Goal: Task Accomplishment & Management: Use online tool/utility

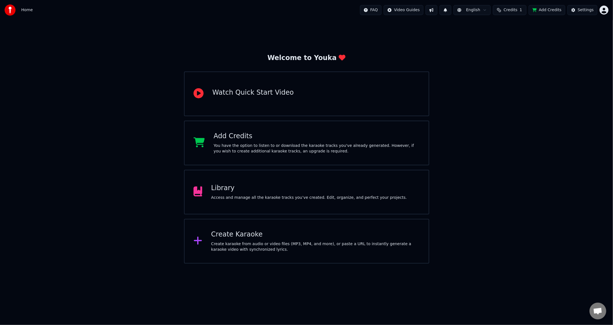
click at [550, 143] on div "Welcome to Youka Watch Quick Start Video Add Credits You have the option to lis…" at bounding box center [306, 141] width 613 height 243
click at [299, 194] on div "Library Access and manage all the karaoke tracks you’ve created. Edit, organize…" at bounding box center [309, 192] width 196 height 17
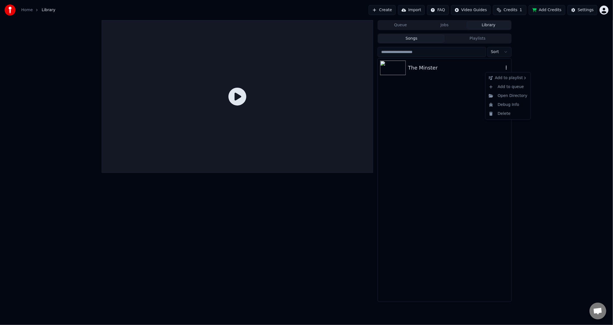
click at [507, 67] on icon "button" at bounding box center [506, 67] width 6 height 4
click at [506, 69] on icon "button" at bounding box center [506, 67] width 6 height 4
click at [503, 111] on div "Delete" at bounding box center [507, 113] width 43 height 9
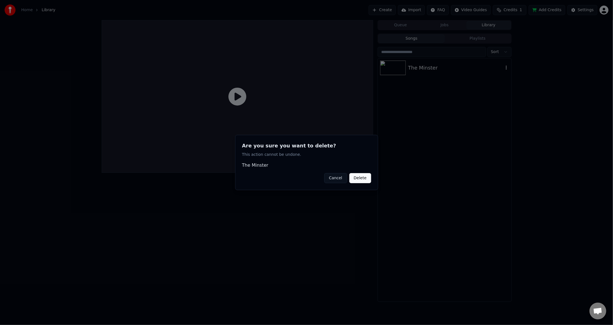
drag, startPoint x: 366, startPoint y: 179, endPoint x: 333, endPoint y: 183, distance: 33.5
click at [333, 183] on div "Cancel Delete" at bounding box center [306, 178] width 129 height 10
click at [333, 179] on button "Cancel" at bounding box center [335, 178] width 23 height 10
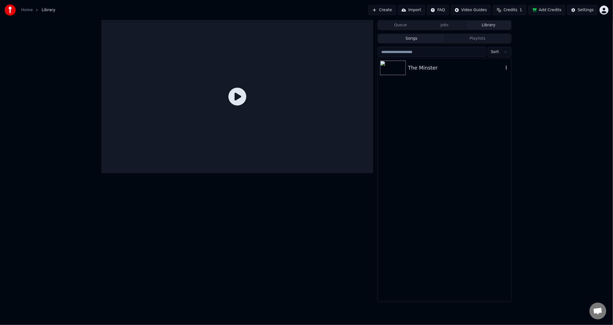
click at [419, 66] on div "The Minster" at bounding box center [455, 68] width 95 height 8
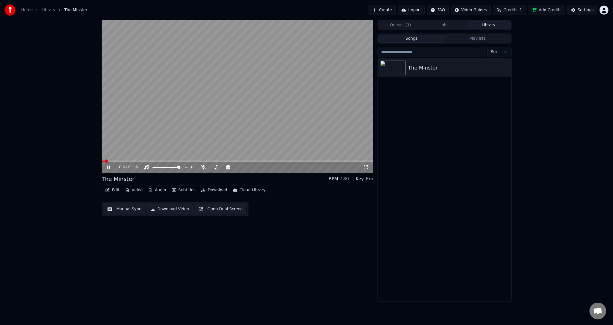
click at [108, 167] on icon at bounding box center [108, 167] width 3 height 3
click at [113, 188] on button "Edit" at bounding box center [112, 190] width 19 height 8
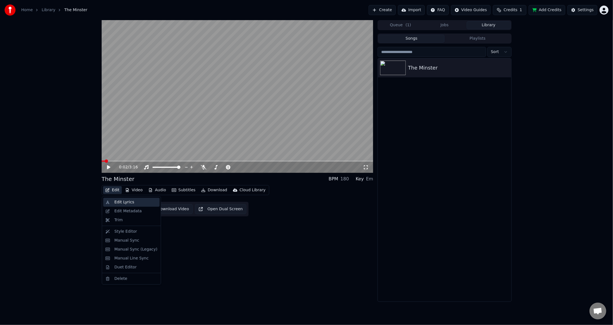
click at [116, 203] on div "Edit Lyrics" at bounding box center [124, 202] width 20 height 6
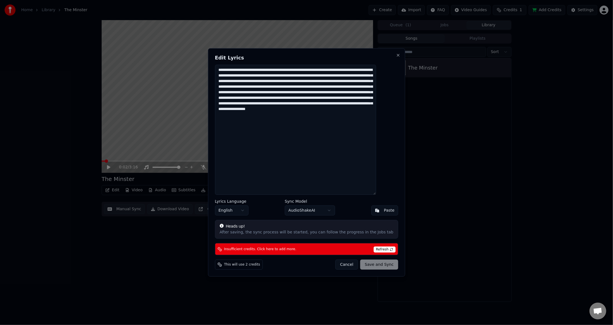
click at [274, 118] on textarea "**********" at bounding box center [295, 130] width 161 height 130
click at [396, 55] on button "Close" at bounding box center [398, 55] width 4 height 4
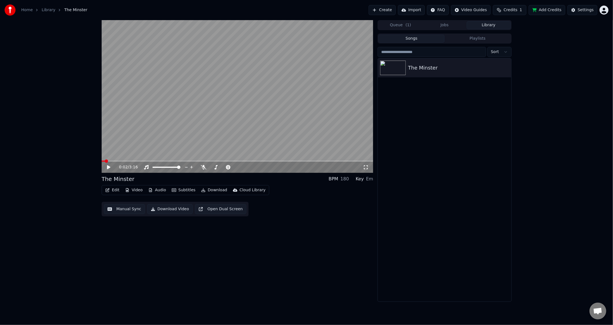
drag, startPoint x: 525, startPoint y: 176, endPoint x: 510, endPoint y: 152, distance: 28.3
click at [525, 176] on div "0:02 / 3:16 The Minster BPM 180 Key Em Edit Video Audio Subtitles Download Clou…" at bounding box center [306, 161] width 613 height 282
click at [507, 67] on icon "button" at bounding box center [506, 67] width 6 height 4
click at [516, 114] on div "Delete" at bounding box center [507, 113] width 43 height 9
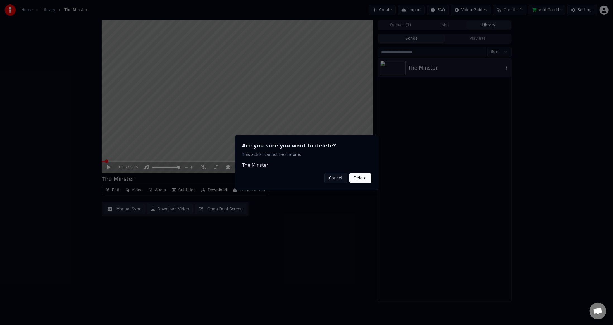
click at [355, 177] on button "Delete" at bounding box center [360, 178] width 22 height 10
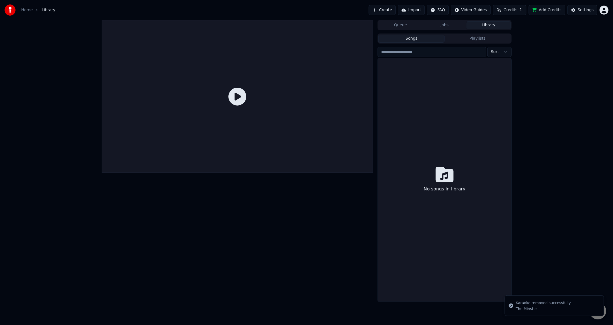
click at [286, 260] on div at bounding box center [238, 161] width 272 height 282
click at [430, 81] on div "No songs in library" at bounding box center [444, 179] width 133 height 243
click at [462, 39] on button "Playlists" at bounding box center [478, 39] width 66 height 8
click at [417, 41] on button "Songs" at bounding box center [411, 39] width 66 height 8
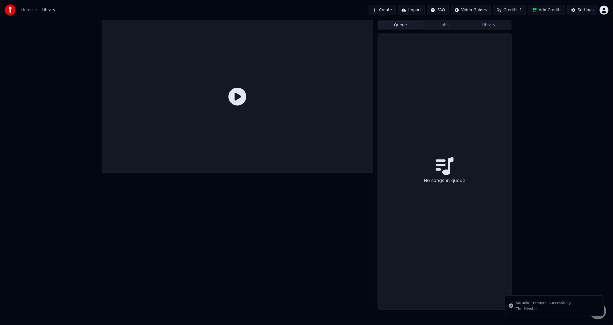
click at [410, 27] on button "Queue" at bounding box center [400, 25] width 44 height 8
click at [457, 25] on button "Jobs" at bounding box center [444, 25] width 44 height 8
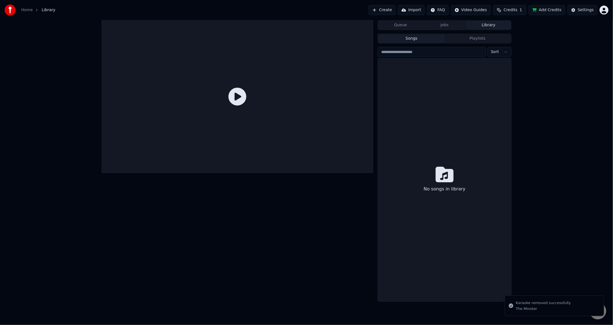
click at [488, 25] on button "Library" at bounding box center [489, 25] width 44 height 8
click at [398, 26] on button "Queue" at bounding box center [400, 25] width 44 height 8
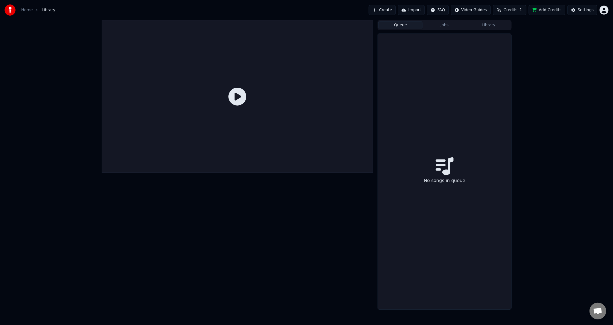
click at [489, 160] on div "No songs in queue" at bounding box center [444, 172] width 133 height 276
click at [548, 6] on button "Add Credits" at bounding box center [547, 10] width 37 height 10
click at [577, 125] on div "Queue Jobs Library No songs in queue" at bounding box center [306, 165] width 613 height 290
click at [550, 11] on button "Add Credits" at bounding box center [547, 10] width 37 height 10
drag, startPoint x: 598, startPoint y: 109, endPoint x: 536, endPoint y: 3, distance: 123.7
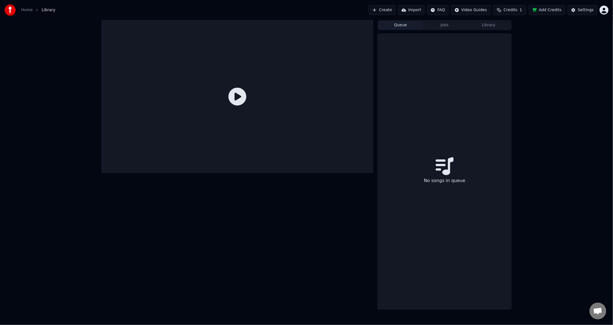
click at [598, 109] on div "Queue Jobs Library No songs in queue" at bounding box center [306, 165] width 613 height 290
click at [521, 12] on button "Credits 1" at bounding box center [510, 10] width 34 height 10
click at [485, 36] on td "15" at bounding box center [482, 37] width 16 height 10
click at [538, 36] on td "27" at bounding box center [534, 37] width 38 height 10
click at [514, 49] on button "Refresh" at bounding box center [513, 52] width 29 height 10
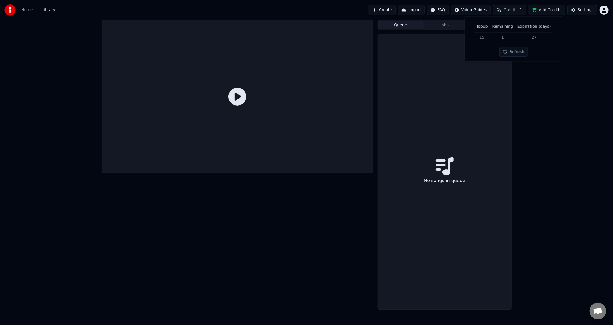
click at [515, 51] on button "Refresh" at bounding box center [513, 52] width 29 height 10
click at [552, 85] on div "Queue Jobs Library No songs in queue" at bounding box center [306, 165] width 613 height 290
drag, startPoint x: 564, startPoint y: 130, endPoint x: 544, endPoint y: 24, distance: 108.0
click at [564, 130] on div "Queue Jobs Library No songs in queue" at bounding box center [306, 165] width 613 height 290
click at [549, 6] on button "Add Credits" at bounding box center [547, 10] width 37 height 10
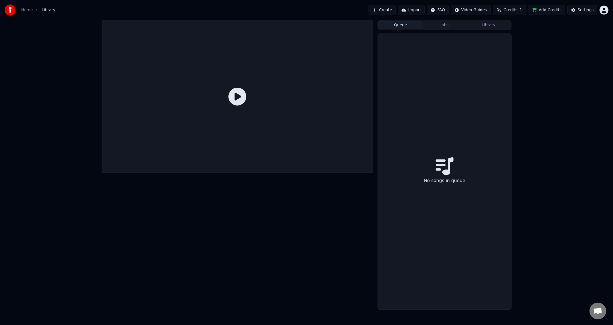
click at [539, 129] on div "Queue Jobs Library No songs in queue" at bounding box center [306, 165] width 613 height 290
click at [517, 11] on span "Credits" at bounding box center [510, 10] width 14 height 6
click at [518, 52] on button "Refresh" at bounding box center [513, 52] width 29 height 10
click at [578, 112] on div "Queue Jobs Library No songs in queue" at bounding box center [306, 165] width 613 height 290
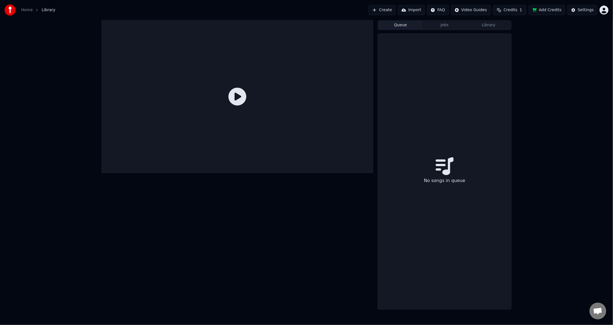
click at [570, 120] on div "Queue Jobs Library No songs in queue" at bounding box center [306, 165] width 613 height 290
click at [554, 12] on button "Add Credits" at bounding box center [547, 10] width 37 height 10
click at [521, 9] on button "Credits 1" at bounding box center [510, 10] width 34 height 10
click at [520, 56] on button "Refresh" at bounding box center [513, 52] width 29 height 10
click at [519, 51] on button "Refresh" at bounding box center [513, 52] width 29 height 10
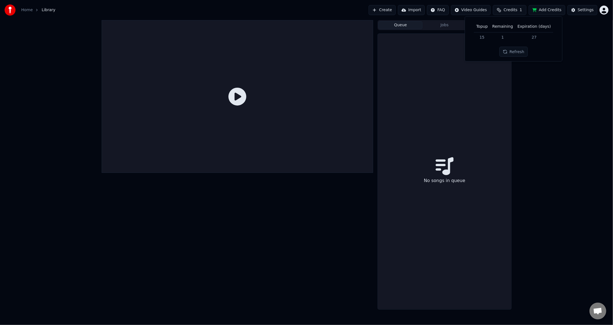
click at [558, 141] on div "Queue Jobs Library No songs in queue" at bounding box center [306, 165] width 613 height 290
click at [313, 219] on div at bounding box center [238, 165] width 272 height 290
click at [456, 23] on button "Jobs" at bounding box center [444, 25] width 44 height 8
click at [416, 23] on button "Queue" at bounding box center [400, 25] width 44 height 8
click at [396, 11] on button "Create" at bounding box center [382, 10] width 27 height 10
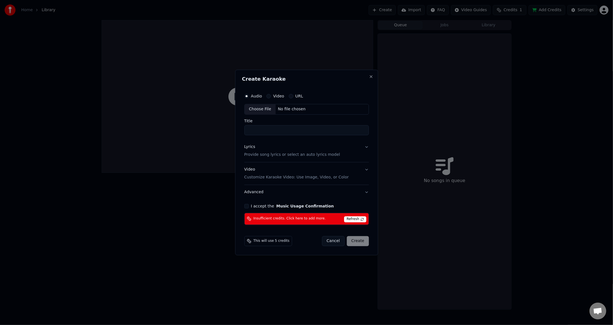
click at [355, 219] on span "Refresh" at bounding box center [355, 219] width 22 height 6
click at [359, 219] on span "Refresh" at bounding box center [355, 219] width 22 height 6
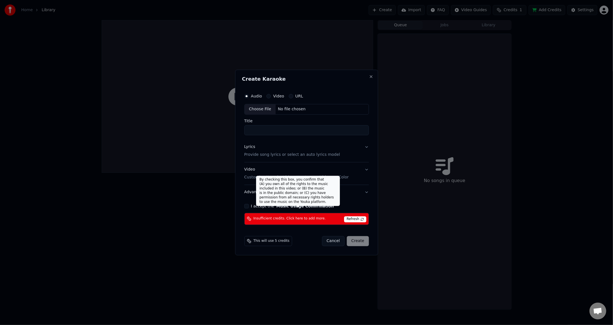
click at [302, 207] on button "Music Usage Confirmation" at bounding box center [305, 206] width 58 height 4
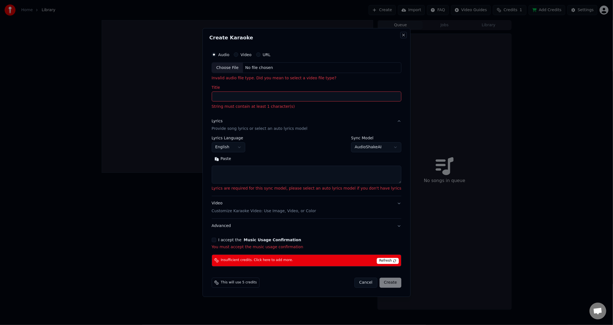
click at [401, 37] on button "Close" at bounding box center [403, 35] width 4 height 4
select select
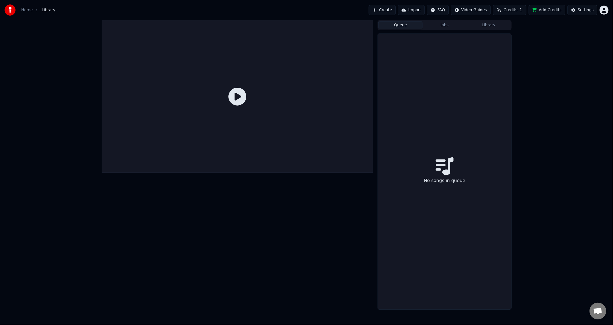
click at [567, 144] on div "Queue Jobs Library No songs in queue" at bounding box center [306, 165] width 613 height 290
click at [606, 13] on html "Home Library Create Import FAQ Video Guides Credits 1 Add Credits Settings Queu…" at bounding box center [306, 162] width 613 height 325
click at [560, 33] on span "Billing" at bounding box center [564, 36] width 12 height 6
click at [586, 88] on div "Queue Jobs Library No songs in queue" at bounding box center [306, 165] width 613 height 290
click at [513, 7] on button "Credits 1" at bounding box center [510, 10] width 34 height 10
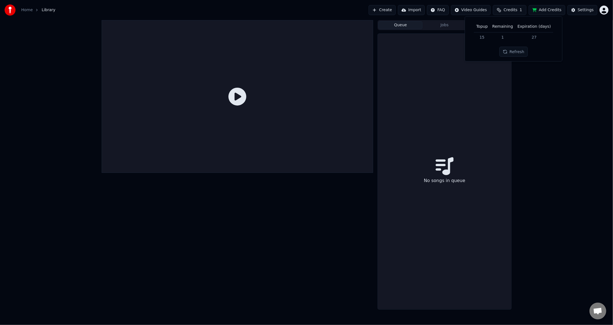
click at [515, 50] on button "Refresh" at bounding box center [513, 52] width 29 height 10
click at [544, 109] on div "Queue Jobs Library No songs in queue" at bounding box center [306, 165] width 613 height 290
click at [575, 35] on div "Queue Jobs Library No songs in queue" at bounding box center [306, 165] width 613 height 290
click at [550, 10] on button "Add Credits" at bounding box center [547, 10] width 37 height 10
click at [551, 63] on div "Queue Jobs Library No songs in queue" at bounding box center [306, 165] width 613 height 290
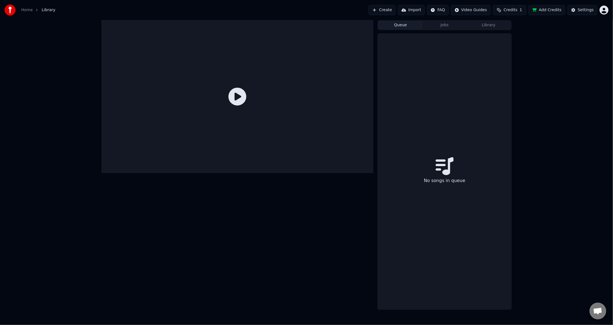
click at [517, 11] on span "Credits" at bounding box center [510, 10] width 14 height 6
click at [517, 48] on button "Refresh" at bounding box center [513, 52] width 29 height 10
click at [518, 52] on button "Refresh" at bounding box center [513, 52] width 29 height 10
click at [518, 52] on div "Refresh" at bounding box center [513, 52] width 35 height 10
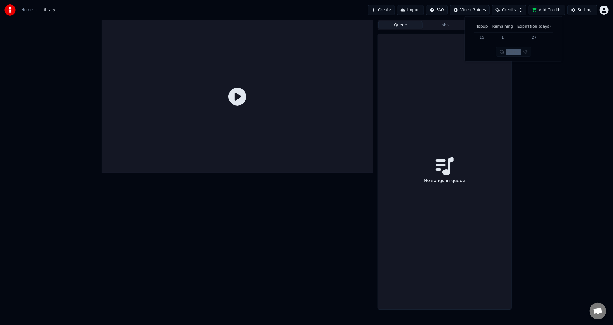
click at [518, 52] on button "Refresh" at bounding box center [513, 52] width 35 height 10
click at [518, 52] on div "Refresh" at bounding box center [513, 52] width 35 height 10
click at [518, 52] on button "Refresh" at bounding box center [513, 52] width 29 height 10
click at [569, 95] on div "Queue Jobs Library No songs in queue" at bounding box center [306, 165] width 613 height 290
click at [551, 8] on button "Add Credits" at bounding box center [547, 10] width 37 height 10
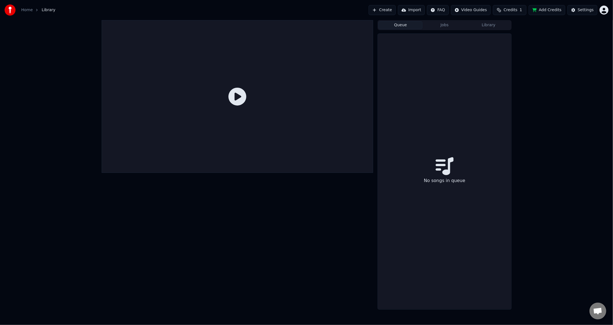
click at [565, 61] on div "Queue Jobs Library No songs in queue" at bounding box center [306, 165] width 613 height 290
click at [517, 8] on span "Credits" at bounding box center [510, 10] width 14 height 6
click at [513, 51] on button "Refresh" at bounding box center [513, 52] width 29 height 10
click at [514, 63] on button "Refresh" at bounding box center [513, 68] width 29 height 10
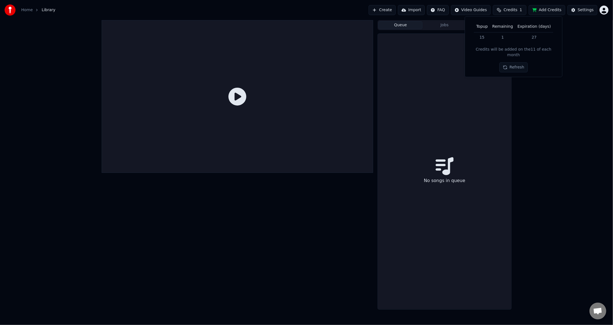
click at [514, 63] on button "Refresh" at bounding box center [513, 68] width 29 height 10
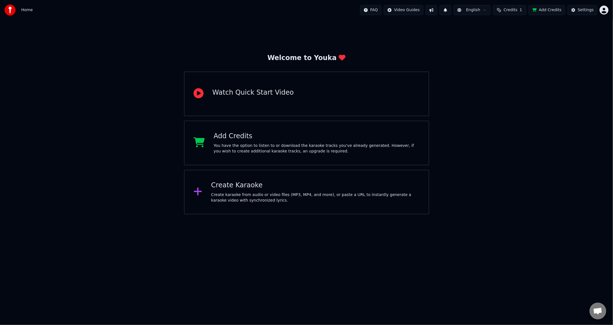
click at [548, 170] on div "Welcome to Youka Watch Quick Start Video Add Credits You have the option to lis…" at bounding box center [306, 117] width 613 height 194
click at [522, 11] on span "1" at bounding box center [521, 10] width 3 height 6
click at [516, 63] on button "Refresh" at bounding box center [513, 68] width 29 height 10
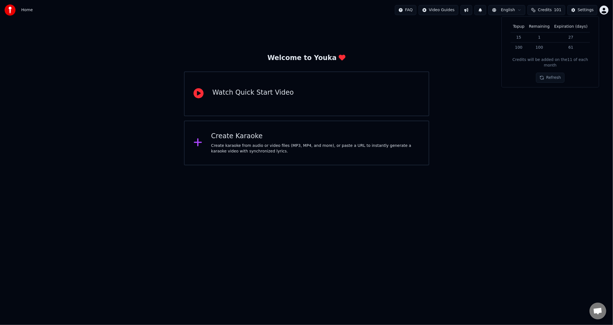
click at [540, 141] on div "Welcome to Youka Watch Quick Start Video Create Karaoke Create karaoke from aud…" at bounding box center [306, 92] width 613 height 145
click at [550, 165] on html "Home FAQ Video Guides English Credits 101 Settings Welcome to Youka Watch Quick…" at bounding box center [306, 82] width 613 height 165
click at [378, 157] on div "Create Karaoke Create karaoke from audio or video files (MP3, MP4, and more), o…" at bounding box center [306, 143] width 245 height 45
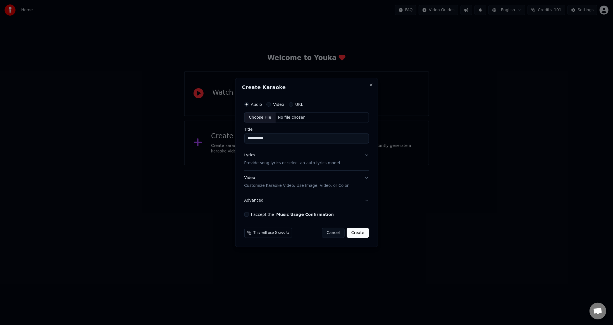
type input "**********"
click at [277, 106] on label "Video" at bounding box center [278, 104] width 11 height 4
click at [271, 106] on button "Video" at bounding box center [268, 104] width 4 height 4
click at [253, 106] on label "Audio" at bounding box center [256, 104] width 11 height 4
click at [249, 106] on button "Audio" at bounding box center [246, 104] width 4 height 4
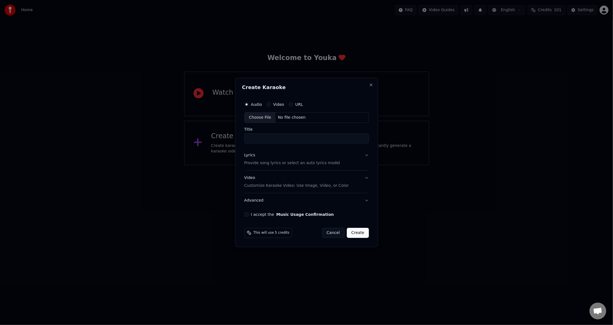
click at [258, 137] on input "Title" at bounding box center [306, 138] width 125 height 10
type input "**********"
click at [265, 164] on p "Provide song lyrics or select an auto lyrics model" at bounding box center [292, 163] width 96 height 6
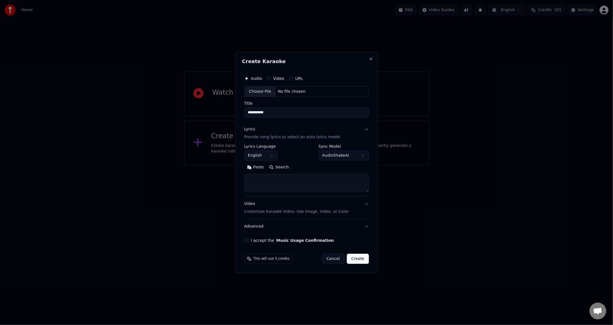
click at [272, 180] on textarea at bounding box center [306, 183] width 125 height 18
paste textarea "**********"
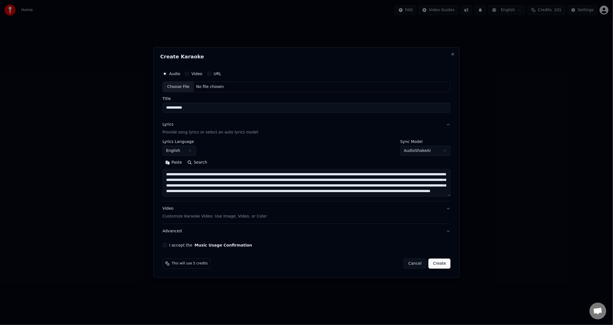
scroll to position [57, 0]
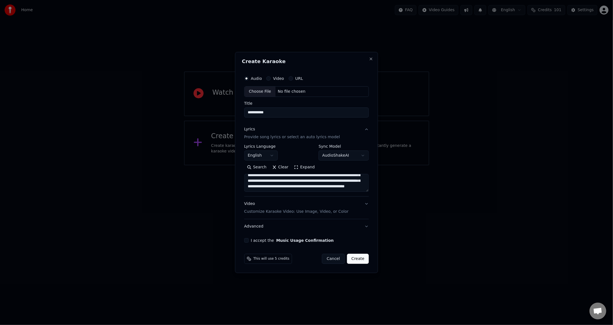
type textarea "**********"
click at [333, 153] on body "**********" at bounding box center [306, 82] width 613 height 165
click at [349, 156] on body "**********" at bounding box center [306, 82] width 613 height 165
click at [342, 160] on body "**********" at bounding box center [306, 82] width 613 height 165
click at [343, 157] on body "**********" at bounding box center [306, 82] width 613 height 165
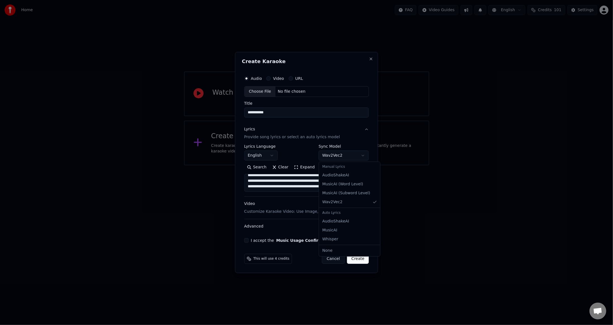
click at [342, 155] on body "**********" at bounding box center [306, 82] width 613 height 165
click at [340, 155] on body "**********" at bounding box center [306, 82] width 613 height 165
select select "**********"
click at [267, 91] on div "Choose File" at bounding box center [259, 92] width 31 height 10
click at [259, 92] on div "Choose File" at bounding box center [259, 92] width 31 height 10
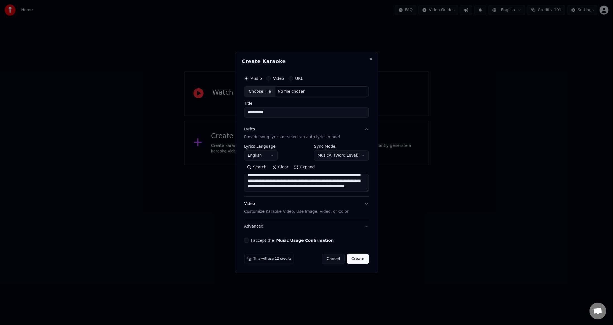
click at [266, 90] on div "Choose File" at bounding box center [259, 92] width 31 height 10
click at [255, 92] on div "Choose File" at bounding box center [259, 92] width 31 height 10
drag, startPoint x: 279, startPoint y: 113, endPoint x: 260, endPoint y: 115, distance: 18.8
click at [260, 115] on input "**********" at bounding box center [306, 113] width 127 height 10
click at [247, 111] on input "*******" at bounding box center [306, 113] width 127 height 10
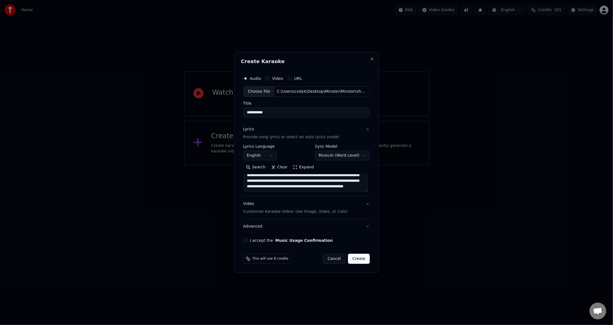
click at [285, 123] on button "Lyrics Provide song lyrics or select an auto lyrics model" at bounding box center [306, 133] width 127 height 22
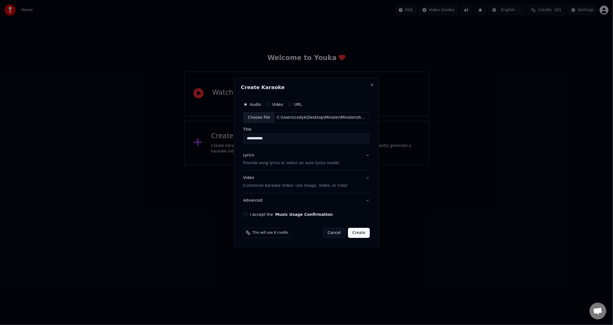
click at [269, 158] on div "Lyrics Provide song lyrics or select an auto lyrics model" at bounding box center [291, 158] width 96 height 13
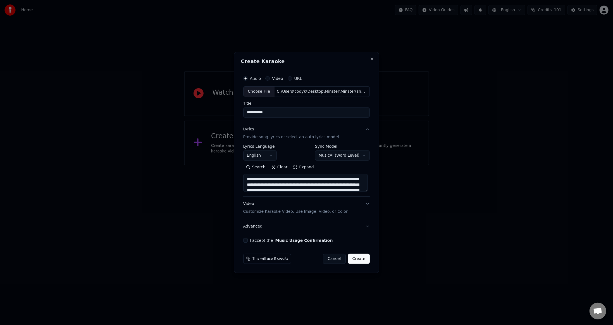
click at [249, 206] on div "Video Customize Karaoke Video: Use Image, Video, or Color" at bounding box center [295, 207] width 104 height 13
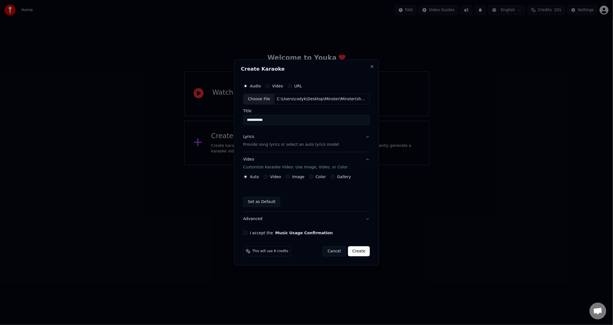
click at [274, 175] on label "Video" at bounding box center [275, 177] width 11 height 4
click at [268, 175] on button "Video" at bounding box center [265, 177] width 4 height 4
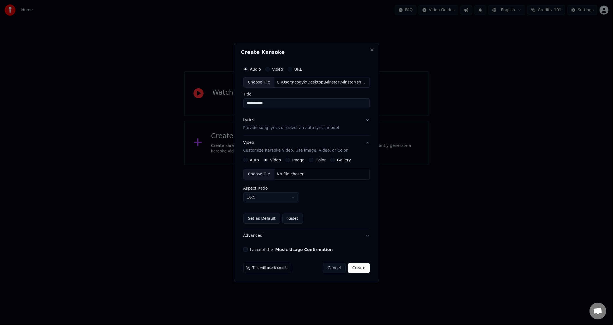
click at [258, 175] on div "Choose File" at bounding box center [258, 174] width 31 height 10
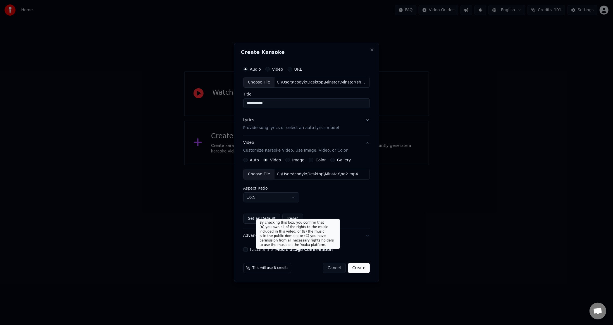
click at [308, 250] on button "Music Usage Confirmation" at bounding box center [304, 250] width 58 height 4
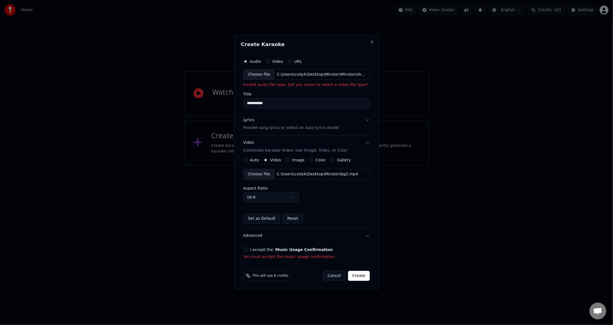
click at [247, 249] on button "I accept the Music Usage Confirmation" at bounding box center [245, 249] width 4 height 4
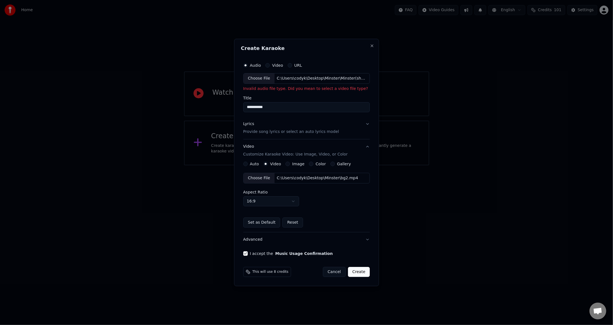
click at [267, 80] on div "Choose File" at bounding box center [258, 78] width 31 height 10
type input "**********"
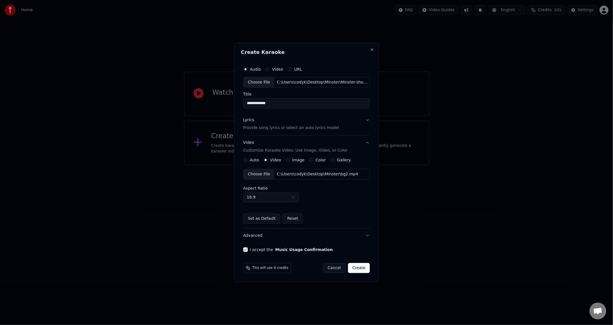
click at [259, 127] on p "Provide song lyrics or select an auto lyrics model" at bounding box center [291, 128] width 96 height 6
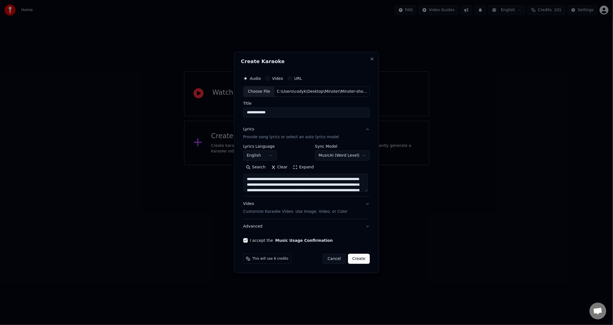
click at [278, 208] on div "Video Customize Karaoke Video: Use Image, Video, or Color" at bounding box center [295, 207] width 104 height 13
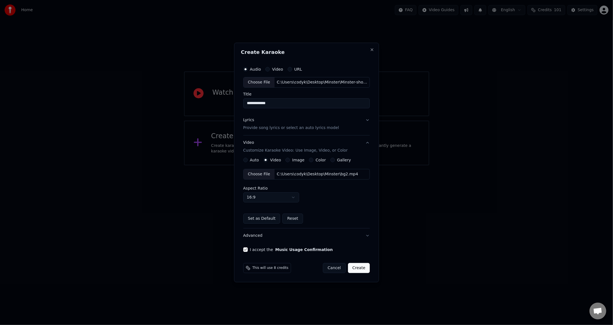
click at [258, 122] on div "Lyrics Provide song lyrics or select an auto lyrics model" at bounding box center [291, 123] width 96 height 13
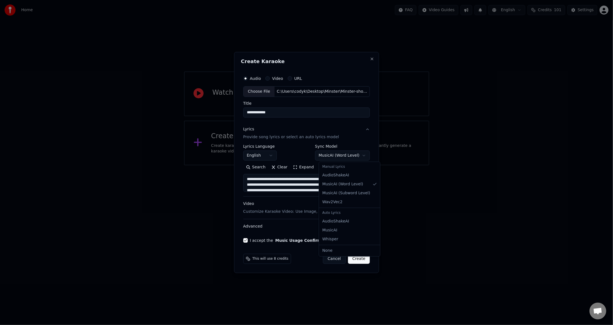
click at [354, 155] on body "**********" at bounding box center [306, 82] width 613 height 165
click at [361, 258] on button "Create" at bounding box center [359, 259] width 22 height 10
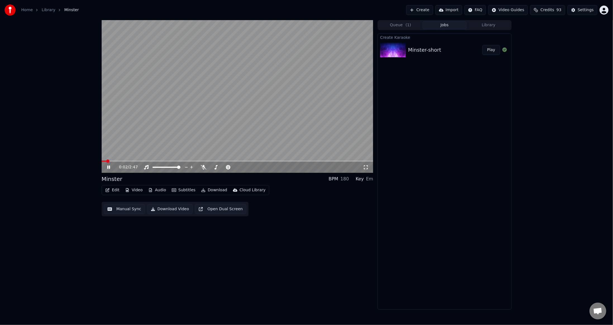
click at [112, 160] on video at bounding box center [238, 96] width 272 height 153
click at [113, 162] on div "0:02 / 2:47" at bounding box center [238, 167] width 272 height 11
click at [117, 161] on span at bounding box center [238, 161] width 272 height 1
click at [126, 160] on video at bounding box center [238, 96] width 272 height 153
click at [127, 160] on video at bounding box center [238, 96] width 272 height 153
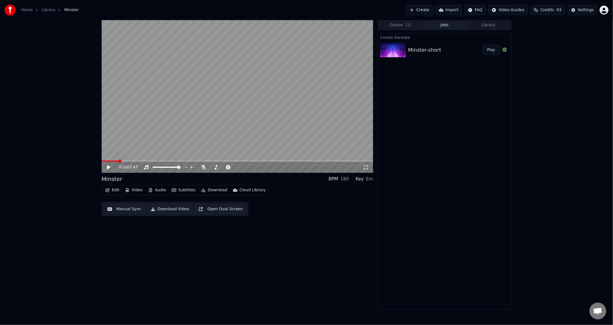
click at [131, 161] on span at bounding box center [238, 161] width 272 height 1
click at [109, 168] on icon at bounding box center [108, 167] width 3 height 4
click at [126, 161] on span at bounding box center [114, 161] width 24 height 1
click at [122, 161] on span at bounding box center [114, 161] width 24 height 1
click at [242, 299] on div "0:13 / 2:47 Minster BPM 180 Key Em Edit Video Audio Subtitles Download Cloud Li…" at bounding box center [238, 165] width 272 height 290
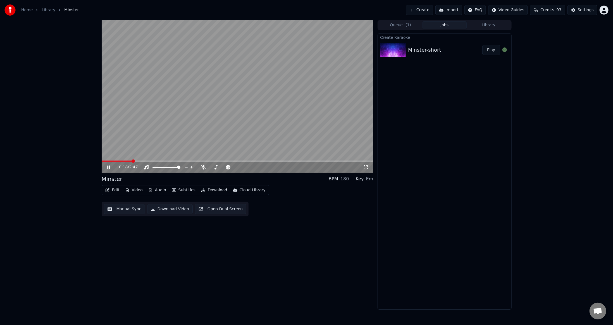
click at [127, 161] on span at bounding box center [117, 161] width 30 height 1
click at [117, 161] on span at bounding box center [110, 161] width 16 height 1
click at [110, 161] on span at bounding box center [111, 161] width 19 height 1
click at [219, 275] on div "0:05 / 2:47 Minster BPM 180 Key Em Edit Video Audio Subtitles Download Cloud Li…" at bounding box center [238, 165] width 272 height 290
click at [204, 166] on icon at bounding box center [204, 167] width 6 height 4
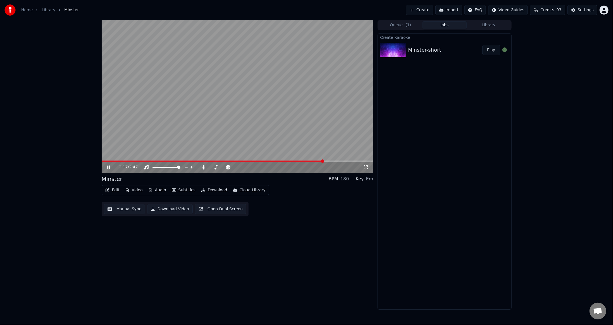
click at [286, 246] on div "2:17 / 2:47 Minster BPM 180 Key Em Edit Video Audio Subtitles Download Cloud Li…" at bounding box center [238, 165] width 272 height 290
click at [287, 250] on div "2:18 / 2:47 Minster BPM 180 Key Em Edit Video Audio Subtitles Download Cloud Li…" at bounding box center [238, 165] width 272 height 290
click at [287, 250] on div "2:19 / 2:47 Minster BPM 180 Key Em Edit Video Audio Subtitles Download Cloud Li…" at bounding box center [238, 165] width 272 height 290
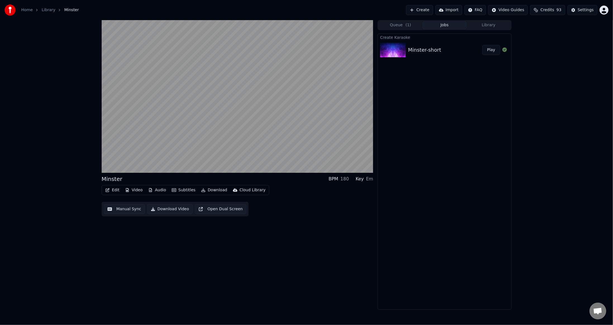
click at [287, 248] on div "Minster BPM 180 Key Em Edit Video Audio Subtitles Download Cloud Library Manual…" at bounding box center [238, 165] width 272 height 290
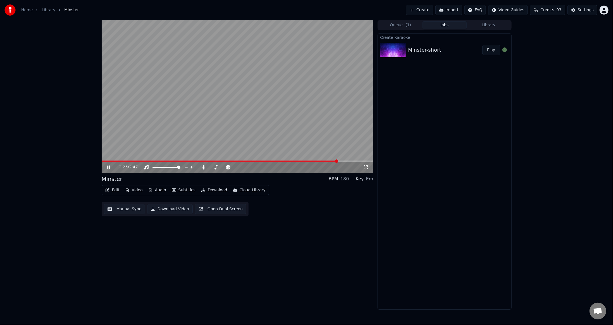
click at [108, 168] on icon at bounding box center [108, 167] width 3 height 3
click at [108, 168] on icon at bounding box center [108, 167] width 3 height 4
click at [307, 247] on div "2:29 / 2:47 Minster BPM 180 Key Em Edit Video Audio Subtitles Download Cloud Li…" at bounding box center [238, 165] width 272 height 290
click at [297, 160] on span at bounding box center [298, 160] width 3 height 3
click at [246, 159] on span at bounding box center [245, 160] width 3 height 3
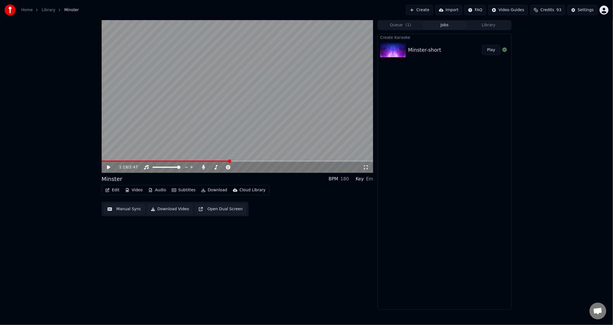
click at [229, 161] on span at bounding box center [166, 161] width 128 height 1
click at [214, 161] on span at bounding box center [215, 160] width 3 height 3
click at [334, 231] on div "1:10 / 2:47 Minster BPM 180 Key Em Edit Video Audio Subtitles Download Cloud Li…" at bounding box center [238, 165] width 272 height 290
click at [181, 190] on button "Subtitles" at bounding box center [183, 190] width 28 height 8
click at [462, 203] on div "Create Karaoke Minster-short Play" at bounding box center [445, 172] width 134 height 276
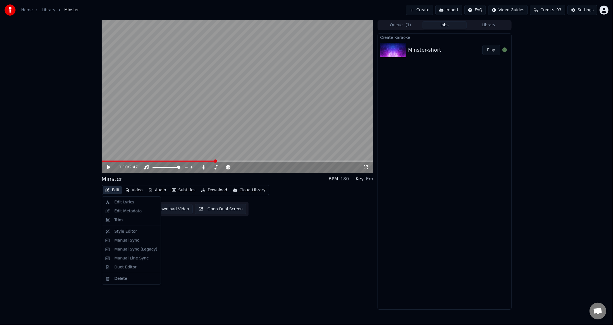
click at [111, 190] on button "Edit" at bounding box center [112, 190] width 19 height 8
click at [325, 255] on div "1:10 / 2:47 Minster BPM 180 Key Em Edit Video Audio Subtitles Download Cloud Li…" at bounding box center [238, 165] width 272 height 290
click at [212, 189] on button "Download" at bounding box center [214, 190] width 31 height 8
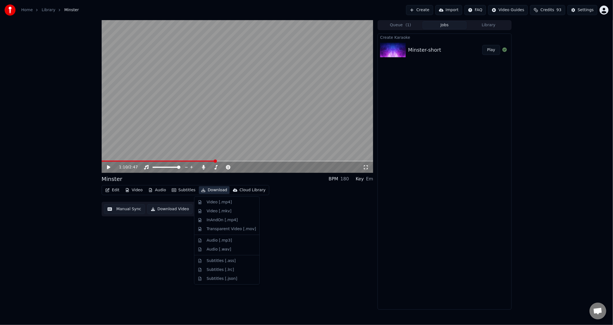
click at [143, 246] on div "1:10 / 2:47 Minster BPM 180 Key Em Edit Video Audio Subtitles Download Cloud Li…" at bounding box center [238, 165] width 272 height 290
click at [211, 189] on button "Download" at bounding box center [214, 190] width 31 height 8
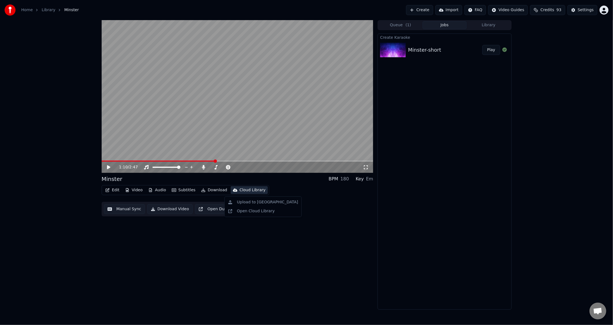
click at [360, 240] on div "1:10 / 2:47 Minster BPM 180 Key Em Edit Video Audio Subtitles Download Cloud Li…" at bounding box center [238, 165] width 272 height 290
click at [110, 167] on icon at bounding box center [112, 167] width 13 height 4
click at [224, 167] on span at bounding box center [223, 167] width 3 height 3
click at [249, 230] on div "1:19 / 2:47 Minster BPM 180 Key Em Edit Video Audio Subtitles Download Cloud Li…" at bounding box center [238, 165] width 272 height 290
click at [111, 167] on icon at bounding box center [112, 167] width 13 height 4
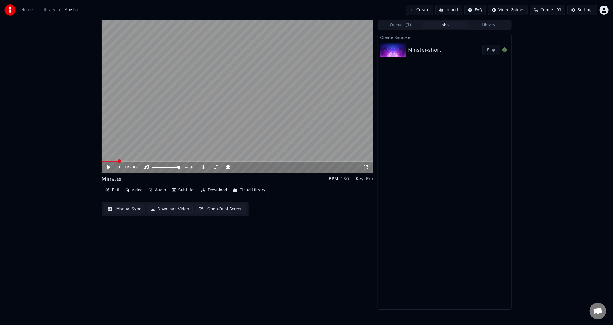
click at [118, 161] on span at bounding box center [110, 161] width 16 height 1
click at [118, 161] on span at bounding box center [119, 160] width 3 height 3
click at [102, 161] on span at bounding box center [102, 161] width 0 height 1
click at [108, 167] on icon at bounding box center [108, 167] width 3 height 4
click at [108, 166] on icon at bounding box center [112, 167] width 13 height 4
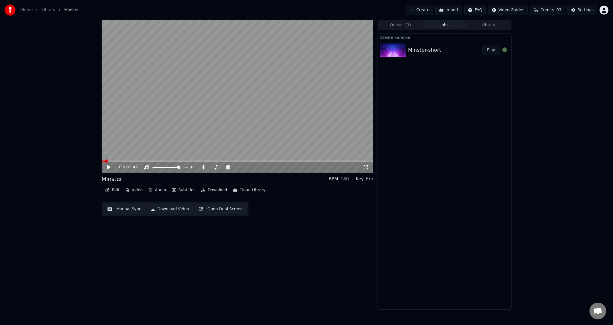
drag, startPoint x: 133, startPoint y: 254, endPoint x: 132, endPoint y: 246, distance: 7.8
click at [133, 254] on div "0:02 / 2:47 Minster BPM 180 Key Em Edit Video Audio Subtitles Download Cloud Li…" at bounding box center [238, 165] width 272 height 290
click at [116, 192] on button "Edit" at bounding box center [112, 190] width 19 height 8
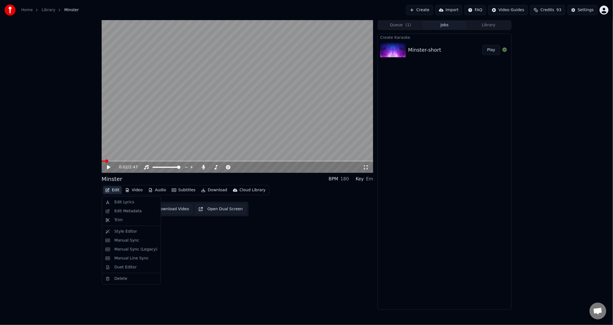
click at [116, 192] on button "Edit" at bounding box center [112, 190] width 19 height 8
click at [479, 179] on div "Create Karaoke Minster-short Play" at bounding box center [445, 172] width 134 height 276
click at [411, 26] on button "Queue ( 1 )" at bounding box center [400, 25] width 44 height 8
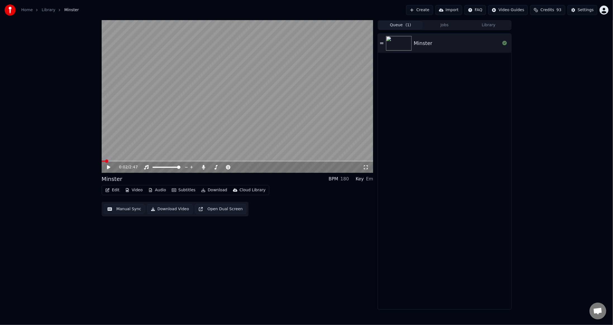
drag, startPoint x: 436, startPoint y: 26, endPoint x: 439, endPoint y: 27, distance: 2.8
click at [437, 26] on button "Jobs" at bounding box center [444, 25] width 44 height 8
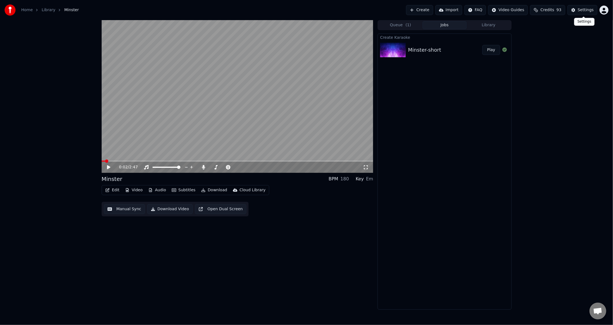
click at [575, 12] on button "Settings" at bounding box center [582, 10] width 30 height 10
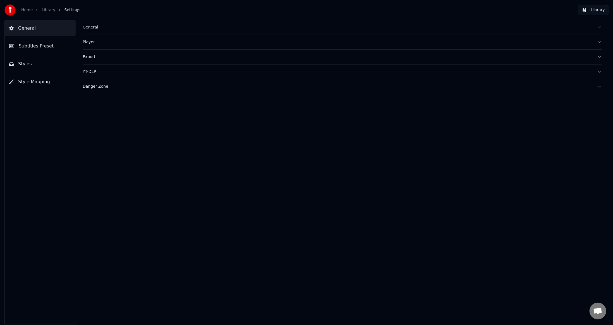
click at [106, 28] on div "General" at bounding box center [338, 28] width 510 height 6
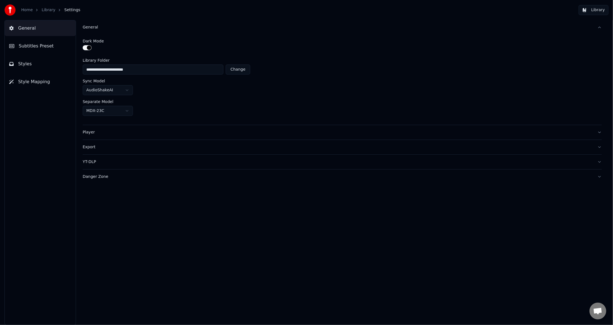
click at [107, 134] on div "Player" at bounding box center [338, 133] width 510 height 6
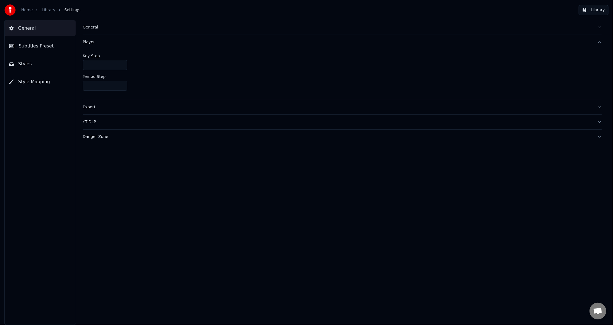
click at [35, 44] on span "Subtitles Preset" at bounding box center [36, 46] width 35 height 7
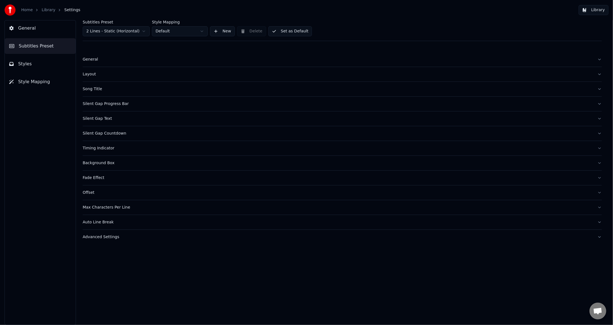
click at [96, 87] on div "Song Title" at bounding box center [338, 89] width 510 height 6
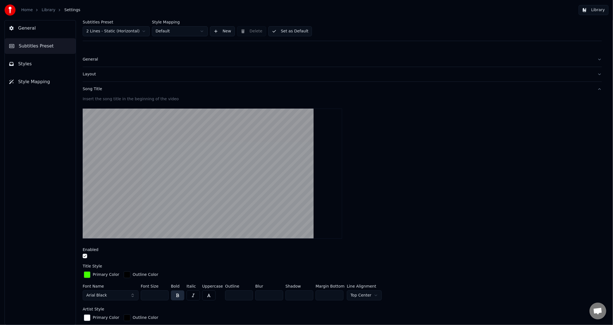
click at [94, 73] on div "Layout" at bounding box center [338, 74] width 510 height 6
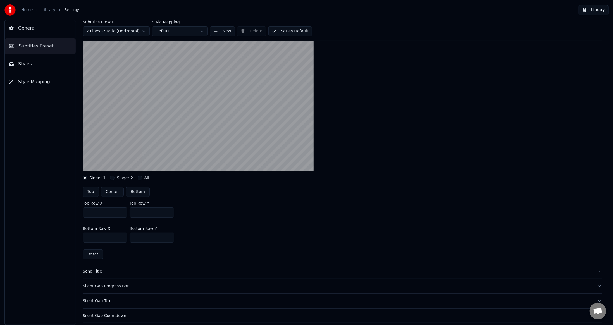
scroll to position [28, 0]
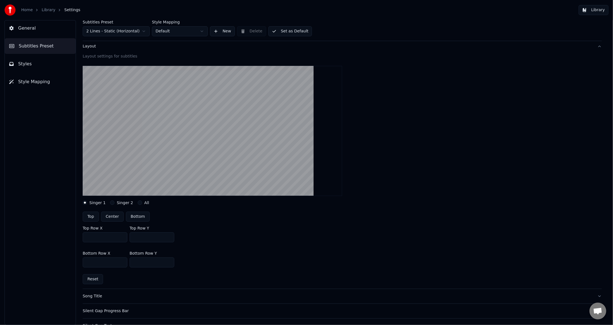
click at [109, 217] on button "Center" at bounding box center [112, 217] width 23 height 10
type input "***"
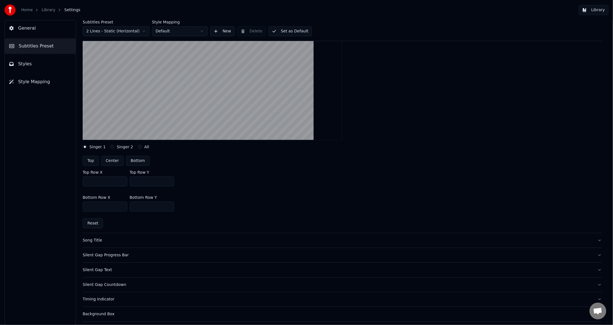
click at [122, 239] on div "Song Title" at bounding box center [338, 241] width 510 height 6
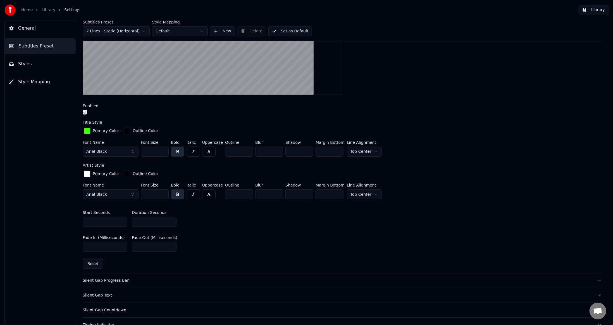
scroll to position [168, 0]
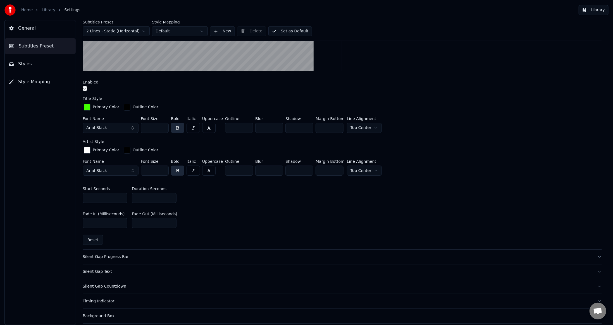
click at [149, 257] on div "Silent Gap Progress Bar" at bounding box center [338, 257] width 510 height 6
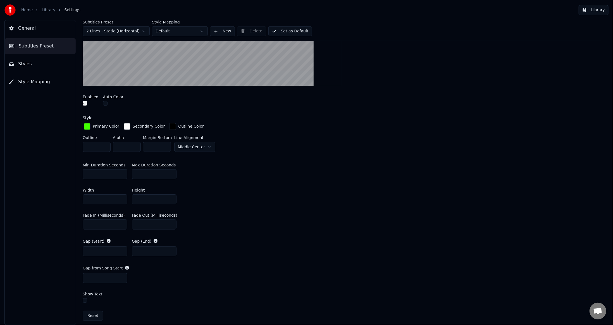
click at [194, 148] on html "Home Library Settings Library General Subtitles Preset Styles Style Mapping Sub…" at bounding box center [306, 162] width 613 height 325
click at [333, 200] on div "Width *** Height **" at bounding box center [342, 196] width 519 height 25
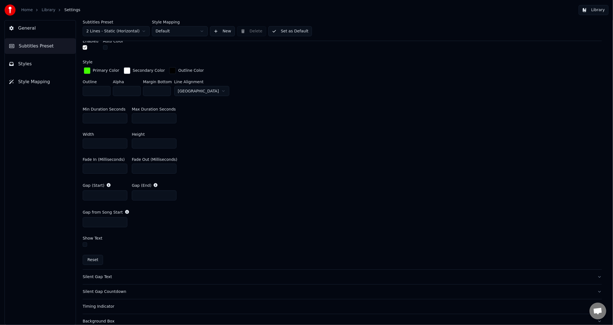
scroll to position [279, 0]
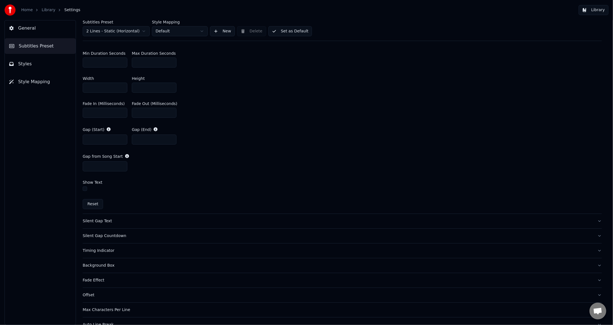
click at [85, 187] on button "button" at bounding box center [85, 189] width 4 height 4
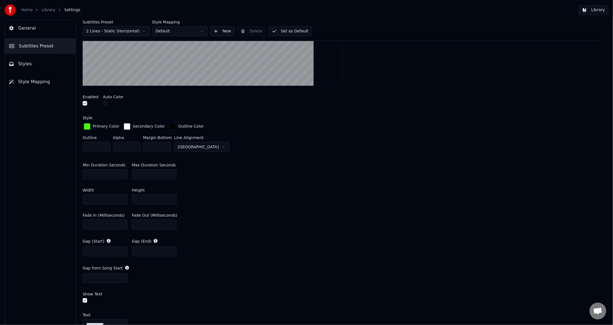
scroll to position [251, 0]
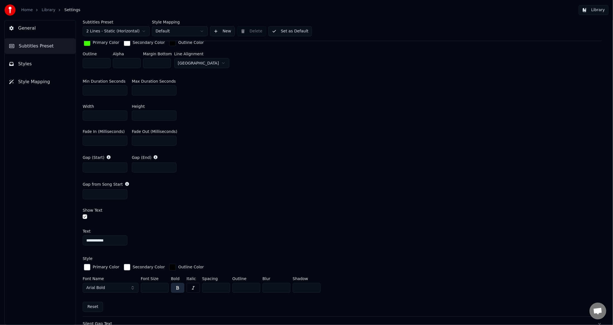
click at [120, 240] on input "**********" at bounding box center [105, 240] width 45 height 10
click at [86, 239] on input "**********" at bounding box center [105, 240] width 45 height 10
click at [109, 237] on input "**********" at bounding box center [105, 240] width 45 height 10
type input "**********"
click at [303, 169] on div "Gap (Start) * Gap (End) *" at bounding box center [342, 163] width 519 height 27
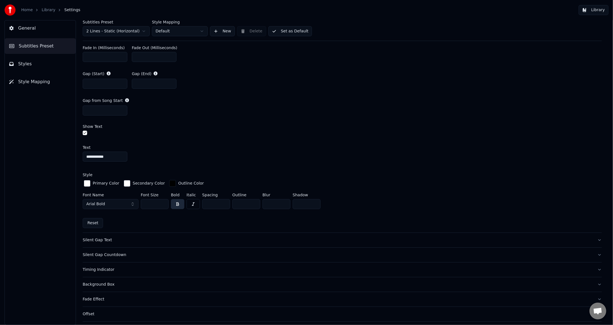
scroll to position [378, 0]
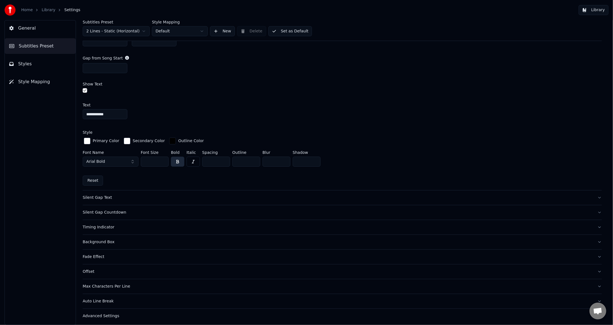
click at [98, 239] on div "Background Box" at bounding box center [338, 242] width 510 height 6
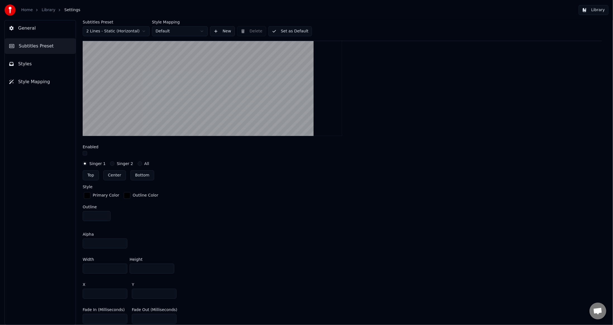
scroll to position [152, 0]
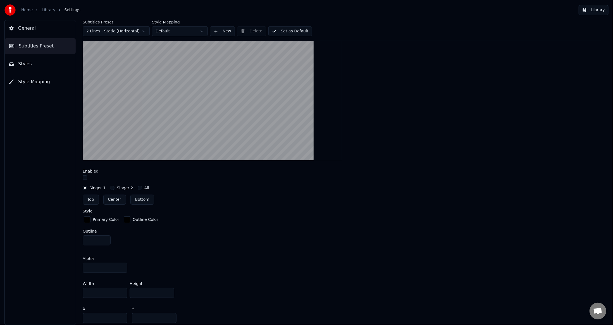
click at [85, 176] on button "button" at bounding box center [85, 177] width 4 height 4
click at [111, 200] on button "Center" at bounding box center [114, 200] width 23 height 10
click at [88, 178] on div at bounding box center [342, 178] width 519 height 6
click at [86, 176] on button "button" at bounding box center [85, 177] width 4 height 4
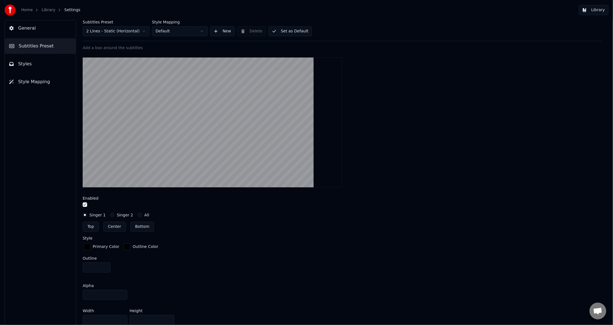
scroll to position [96, 0]
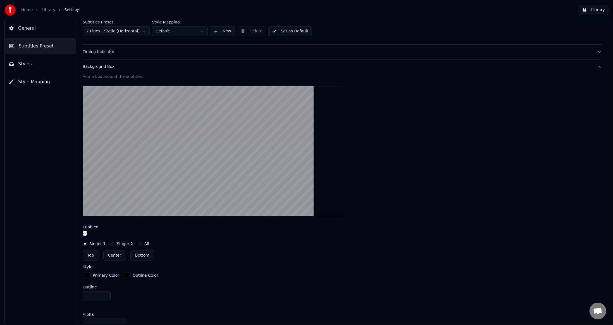
click at [135, 255] on button "Bottom" at bounding box center [142, 255] width 24 height 10
type input "***"
click at [83, 233] on button "button" at bounding box center [85, 233] width 4 height 4
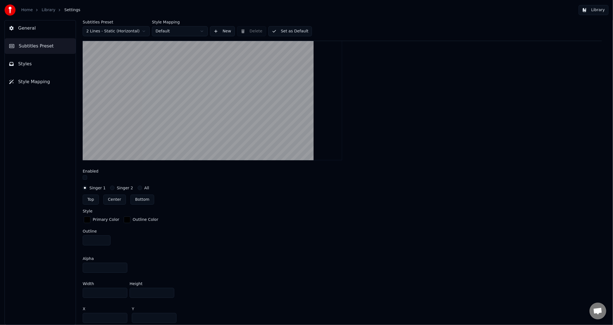
scroll to position [264, 0]
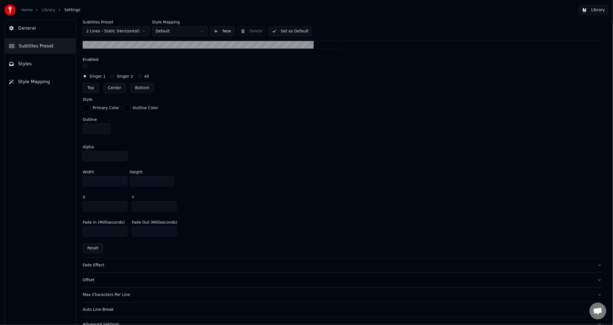
click at [378, 218] on div "Fade In (Milliseconds) *** Fade Out (Milliseconds) *" at bounding box center [342, 228] width 519 height 25
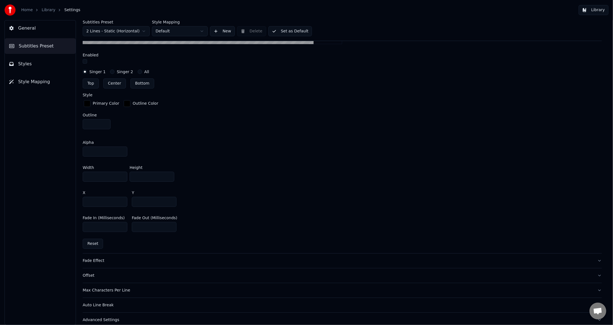
scroll to position [273, 0]
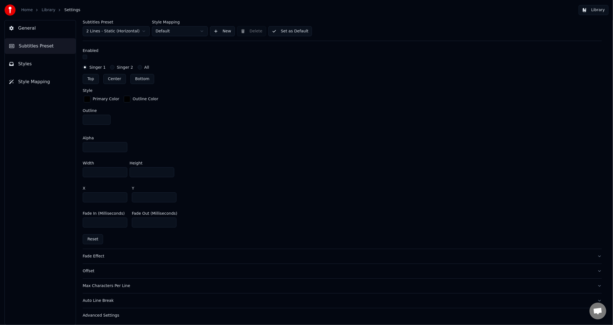
click at [347, 185] on div "X *** Y ***" at bounding box center [342, 194] width 519 height 25
click at [429, 152] on div "Alpha **" at bounding box center [342, 144] width 519 height 25
click at [103, 254] on div "Fade Effect" at bounding box center [338, 257] width 510 height 6
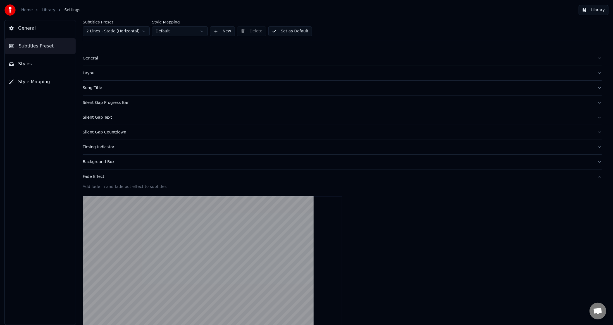
scroll to position [0, 0]
click at [94, 76] on div "Layout" at bounding box center [338, 74] width 510 height 6
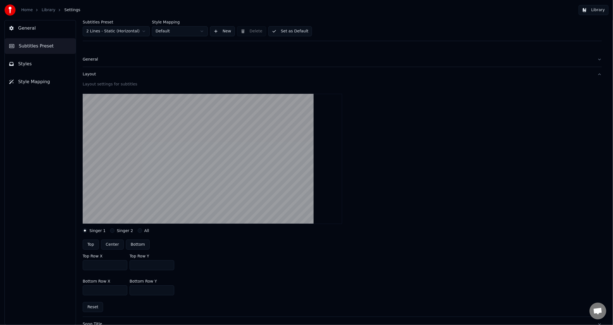
click at [139, 244] on button "Bottom" at bounding box center [138, 245] width 24 height 10
type input "***"
click at [111, 243] on button "Center" at bounding box center [112, 245] width 23 height 10
type input "***"
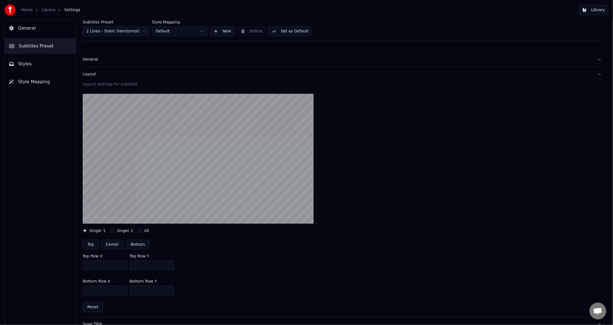
type input "***"
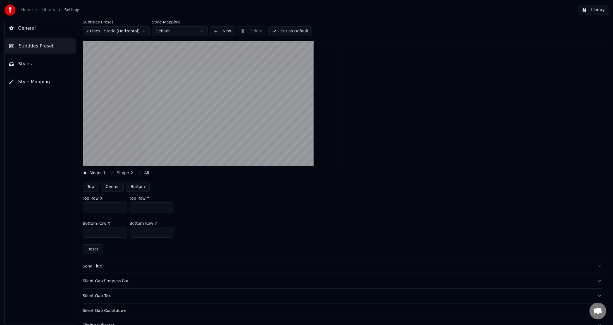
scroll to position [84, 0]
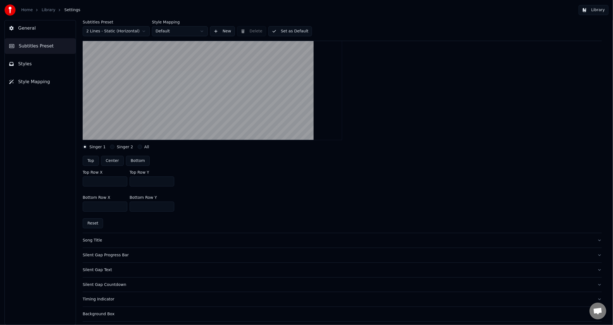
click at [142, 256] on div "Silent Gap Progress Bar" at bounding box center [338, 255] width 510 height 6
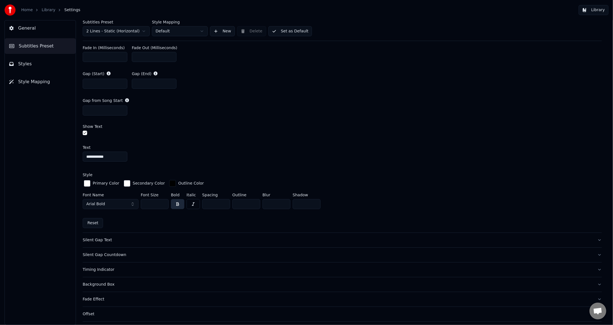
click at [103, 240] on div "Silent Gap Text" at bounding box center [338, 240] width 510 height 6
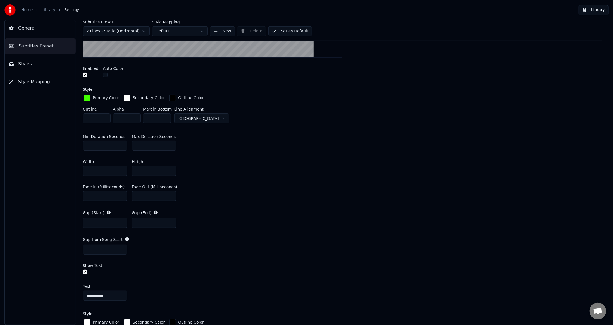
scroll to position [91, 0]
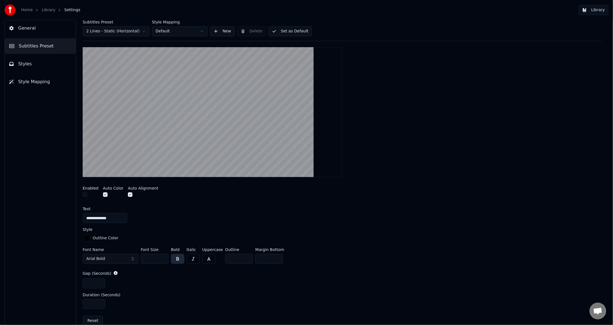
click at [85, 190] on div "Enabled" at bounding box center [91, 192] width 16 height 12
click at [86, 193] on button "button" at bounding box center [85, 194] width 4 height 4
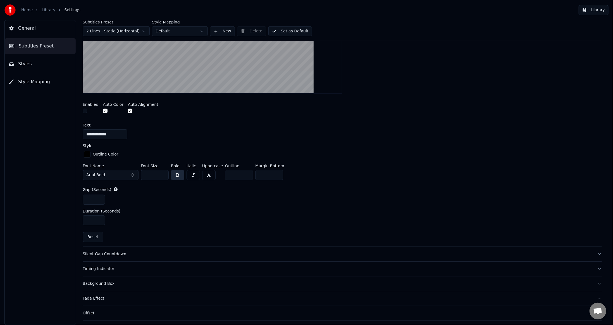
click at [124, 255] on div "Silent Gap Countdown" at bounding box center [338, 254] width 510 height 6
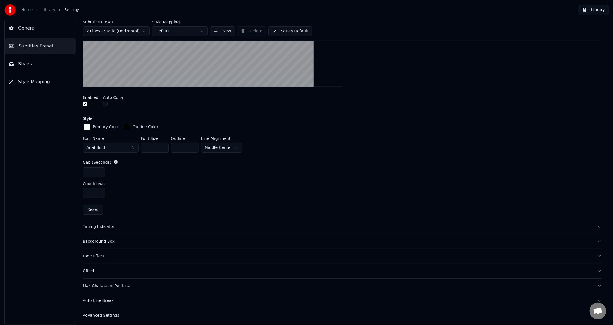
click at [109, 313] on div "Advanced Settings" at bounding box center [338, 316] width 510 height 6
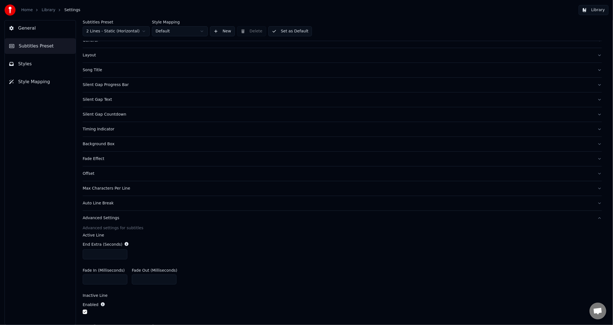
scroll to position [0, 0]
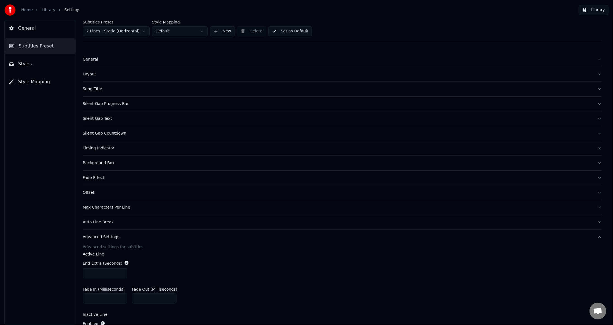
click at [113, 76] on div "Layout" at bounding box center [338, 74] width 510 height 6
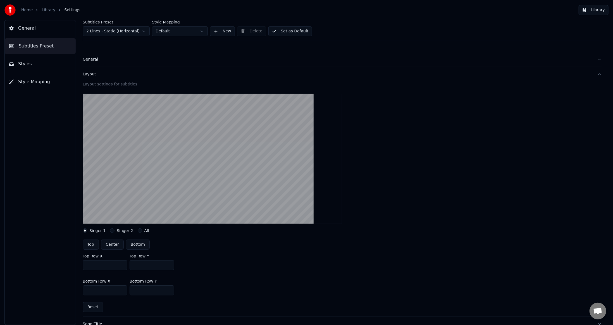
click at [45, 64] on button "Styles" at bounding box center [40, 64] width 71 height 16
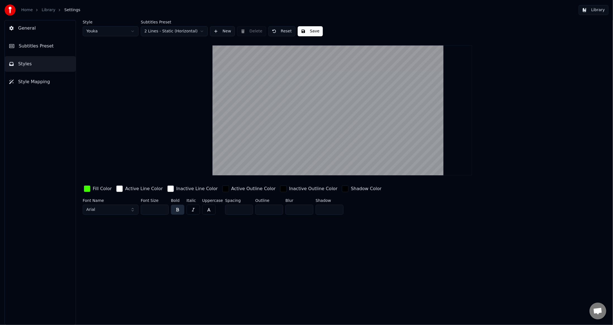
click at [163, 208] on input "***" at bounding box center [155, 210] width 28 height 10
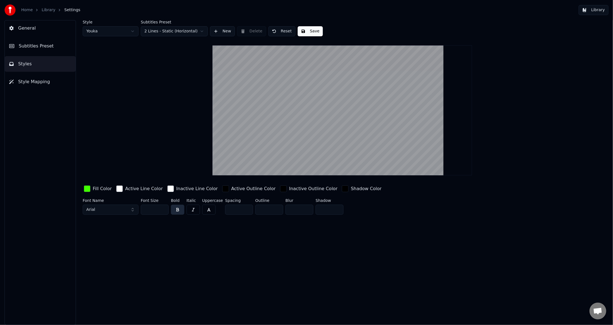
click at [163, 208] on input "***" at bounding box center [155, 210] width 28 height 10
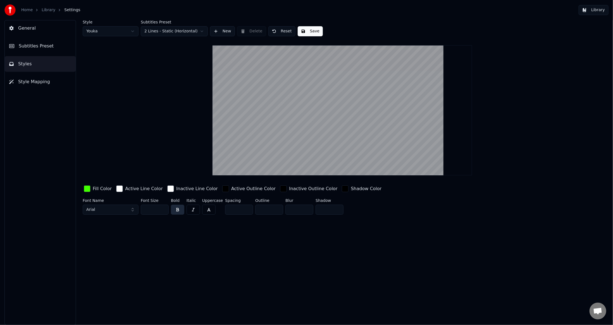
click at [163, 208] on input "***" at bounding box center [155, 210] width 28 height 10
type input "***"
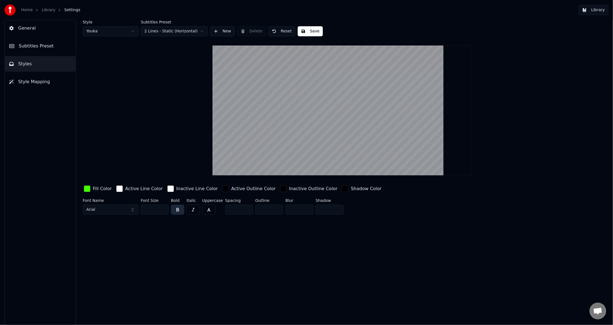
click at [163, 208] on input "***" at bounding box center [155, 210] width 28 height 10
click at [162, 256] on div "Style Youka Subtitles Preset 2 Lines - Static (Horizontal) New Delete Reset Sav…" at bounding box center [341, 172] width 541 height 305
click at [40, 78] on button "Style Mapping" at bounding box center [40, 82] width 71 height 16
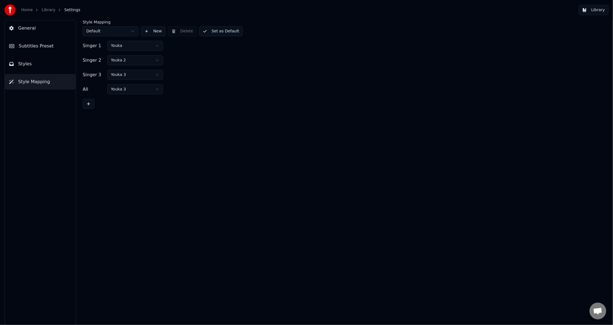
click at [40, 66] on button "Styles" at bounding box center [40, 64] width 71 height 16
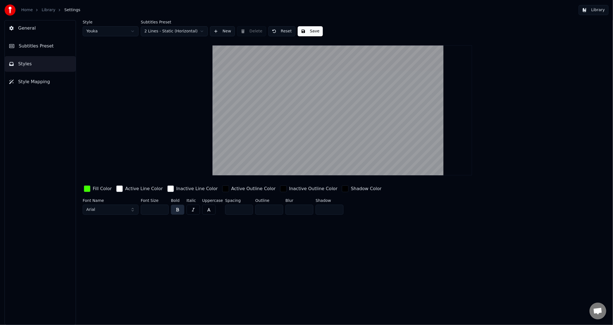
click at [316, 32] on button "Save" at bounding box center [310, 31] width 25 height 10
click at [47, 10] on link "Library" at bounding box center [49, 10] width 14 height 6
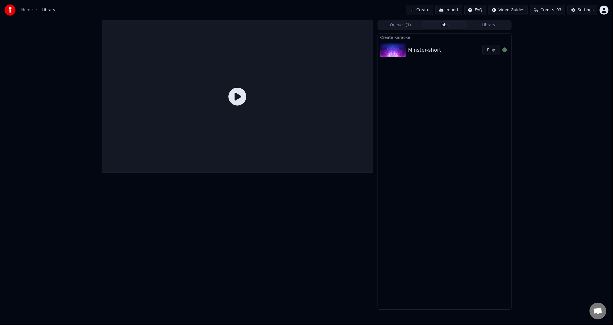
click at [360, 209] on div at bounding box center [238, 165] width 272 height 290
click at [231, 92] on icon at bounding box center [237, 97] width 18 height 18
click at [436, 49] on div "Minster-short" at bounding box center [424, 50] width 33 height 8
click at [495, 50] on button "Play" at bounding box center [491, 50] width 18 height 10
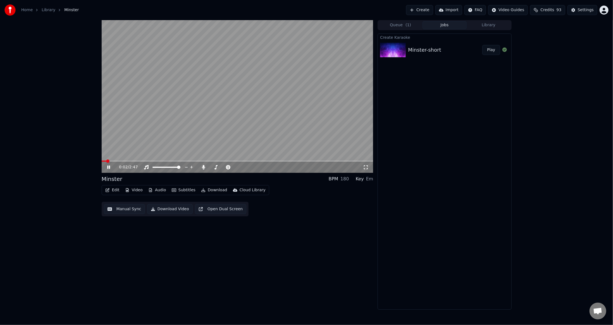
click at [111, 161] on span at bounding box center [238, 161] width 272 height 1
click at [310, 273] on div "0:08 / 2:47 Minster BPM 180 Key Em Edit Video Audio Subtitles Download Cloud Li…" at bounding box center [238, 165] width 272 height 290
click at [64, 161] on div "0:10 / 2:47 Minster BPM 180 Key Em Edit Video Audio Subtitles Download Cloud Li…" at bounding box center [306, 165] width 613 height 290
click at [376, 282] on div "0:11 / 2:47 Minster BPM 180 Key Em Edit Video Audio Subtitles Download Cloud Li…" at bounding box center [306, 165] width 419 height 290
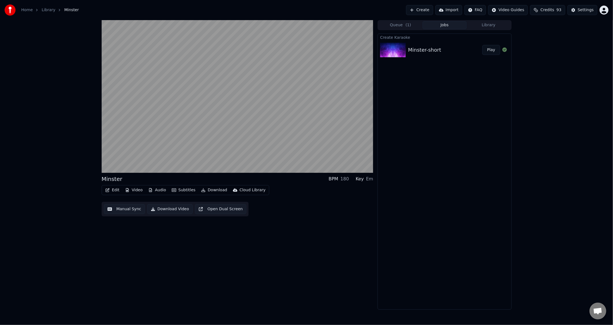
click at [295, 230] on div "Minster BPM 180 Key Em Edit Video Audio Subtitles Download Cloud Library Manual…" at bounding box center [238, 165] width 272 height 290
click at [276, 236] on div "Minster BPM 180 Key Em Edit Video Audio Subtitles Download Cloud Library Manual…" at bounding box center [238, 165] width 272 height 290
click at [276, 234] on div "Minster BPM 180 Key Em Edit Video Audio Subtitles Download Cloud Library Manual…" at bounding box center [238, 165] width 272 height 290
click at [295, 259] on div "Minster BPM 180 Key Em Edit Video Audio Subtitles Download Cloud Library Manual…" at bounding box center [238, 165] width 272 height 290
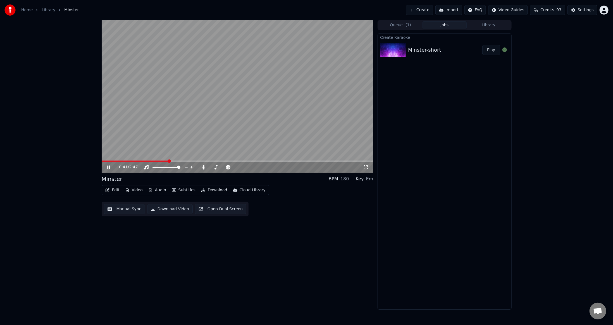
click at [110, 166] on icon at bounding box center [108, 167] width 3 height 3
drag, startPoint x: 388, startPoint y: 277, endPoint x: 403, endPoint y: 245, distance: 35.7
click at [388, 277] on div "Create Karaoke Minster-short Play" at bounding box center [445, 172] width 134 height 276
